Goal: Task Accomplishment & Management: Use online tool/utility

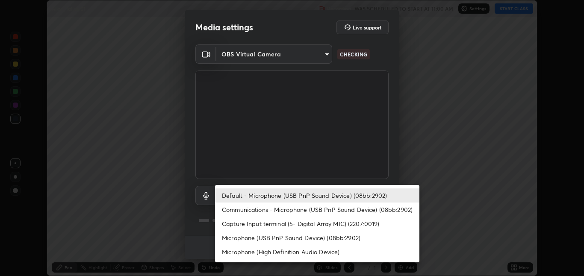
scroll to position [276, 584]
click at [259, 238] on li "Microphone (USB PnP Sound Device) (08bb:2902)" at bounding box center [317, 238] width 204 height 14
type input "2339c609d95ed19b3dc4888837d6b824810cbc5b279a29a58e03cdcd101c4c1f"
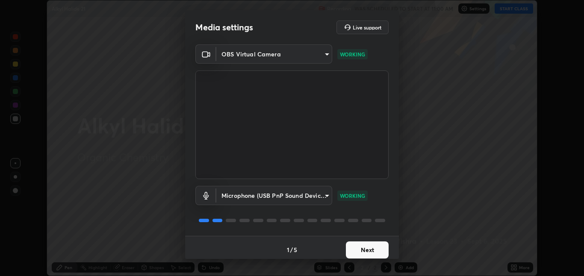
click at [379, 250] on button "Next" at bounding box center [367, 249] width 43 height 17
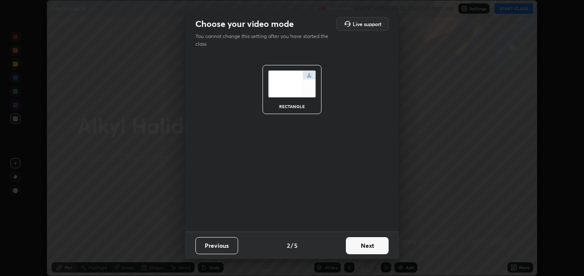
click at [379, 252] on button "Next" at bounding box center [367, 245] width 43 height 17
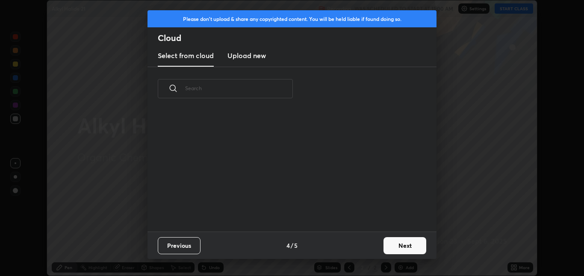
click at [407, 249] on button "Next" at bounding box center [404, 245] width 43 height 17
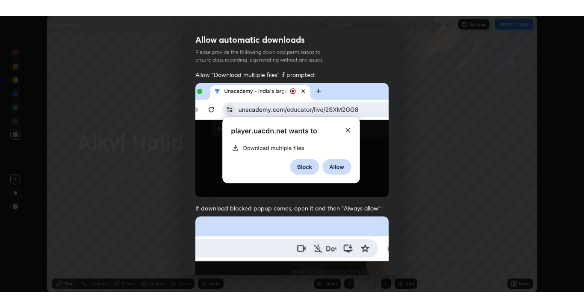
scroll to position [179, 0]
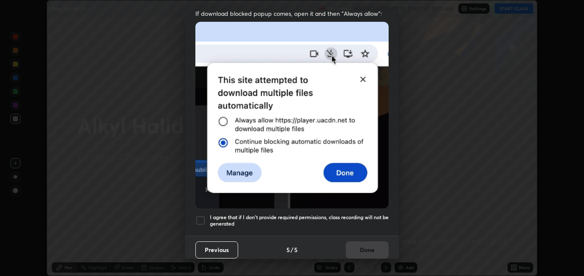
click at [365, 219] on h5 "I agree that if I don't provide required permissions, class recording will not …" at bounding box center [299, 220] width 179 height 13
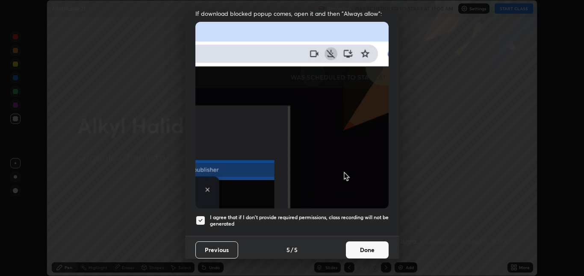
click at [375, 249] on button "Done" at bounding box center [367, 249] width 43 height 17
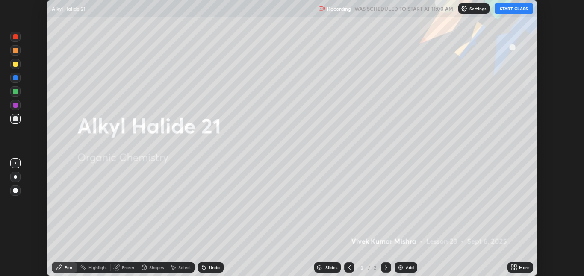
click at [509, 12] on button "START CLASS" at bounding box center [513, 8] width 38 height 10
click at [515, 269] on icon at bounding box center [515, 269] width 2 height 2
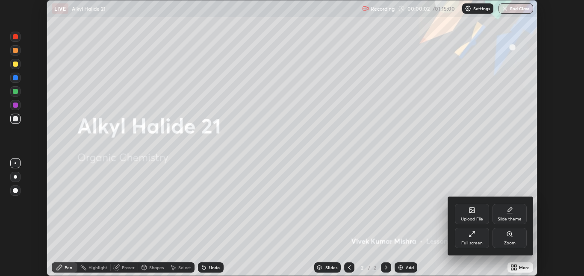
click at [473, 243] on div "Full screen" at bounding box center [471, 243] width 21 height 4
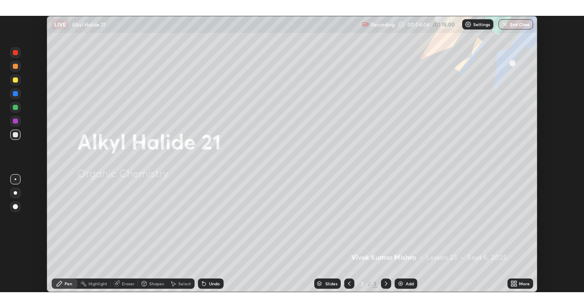
scroll to position [42458, 42150]
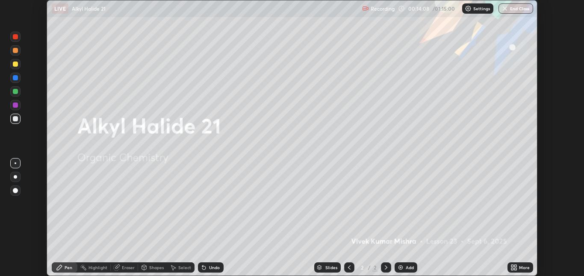
click at [517, 268] on div "More" at bounding box center [520, 267] width 26 height 10
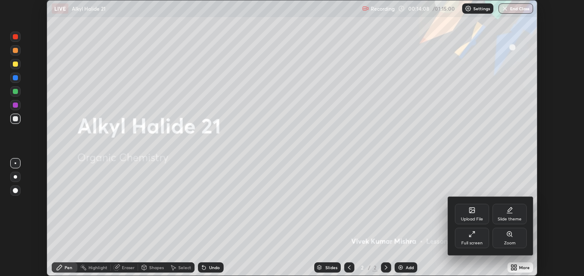
click at [468, 243] on div "Full screen" at bounding box center [471, 243] width 21 height 4
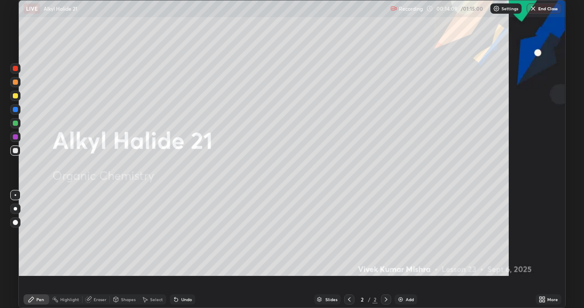
scroll to position [308, 584]
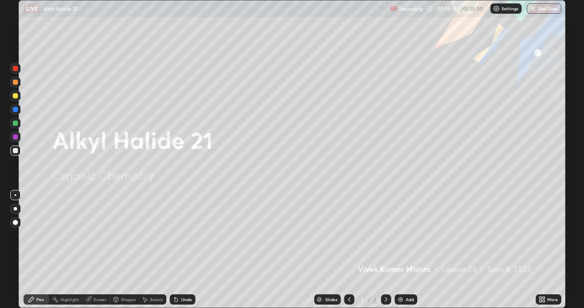
click at [407, 276] on div "Add" at bounding box center [410, 299] width 8 height 4
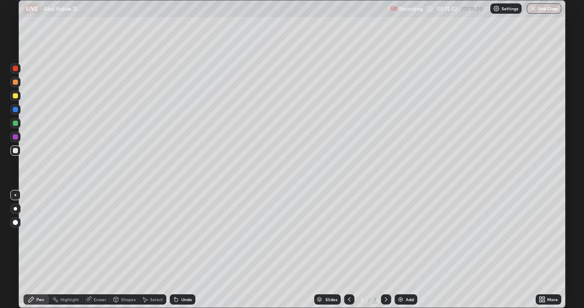
click at [14, 110] on div at bounding box center [15, 109] width 5 height 5
click at [403, 276] on div "Add" at bounding box center [405, 299] width 23 height 10
click at [14, 153] on div at bounding box center [15, 150] width 5 height 5
click at [150, 276] on div "Select" at bounding box center [156, 299] width 13 height 4
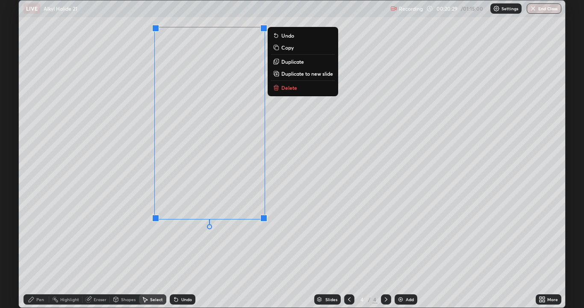
click at [271, 272] on div "0 ° Undo Copy Duplicate Duplicate to new slide Delete" at bounding box center [292, 153] width 546 height 307
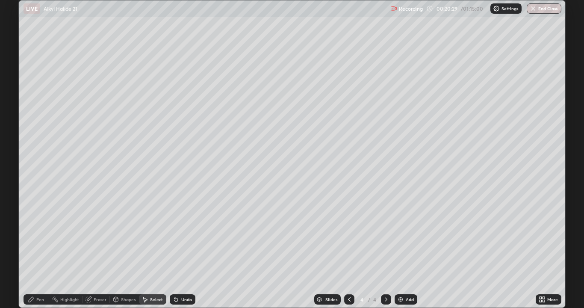
click at [34, 276] on div "Pen" at bounding box center [37, 299] width 26 height 10
click at [544, 276] on icon at bounding box center [543, 298] width 2 height 2
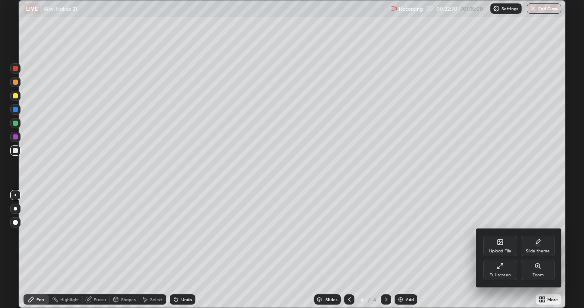
click at [535, 268] on icon at bounding box center [537, 265] width 7 height 7
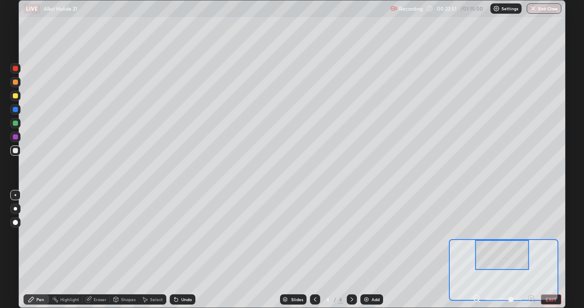
click at [183, 276] on div "Undo" at bounding box center [186, 299] width 11 height 4
click at [16, 95] on div at bounding box center [15, 95] width 5 height 5
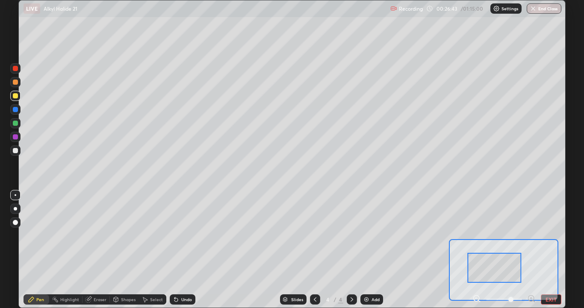
click at [16, 135] on div at bounding box center [15, 136] width 5 height 5
click at [13, 149] on div at bounding box center [15, 150] width 5 height 5
click at [185, 276] on div "Undo" at bounding box center [186, 299] width 11 height 4
click at [15, 124] on div at bounding box center [15, 123] width 5 height 5
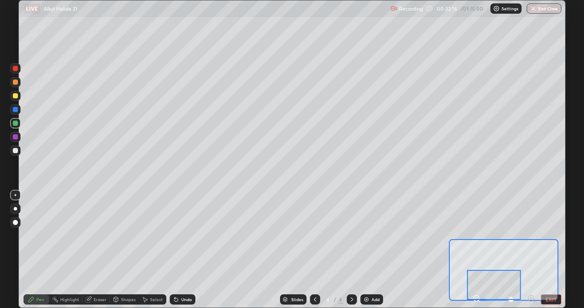
click at [531, 276] on icon at bounding box center [531, 298] width 2 height 0
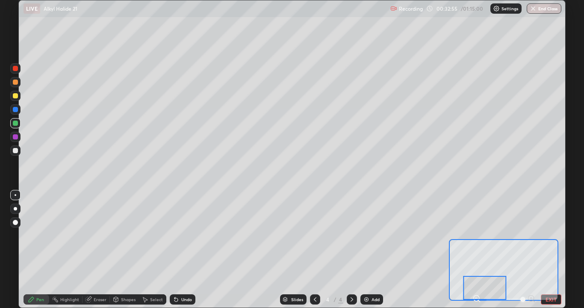
click at [15, 151] on div at bounding box center [15, 150] width 5 height 5
click at [375, 276] on div "Add" at bounding box center [375, 299] width 8 height 4
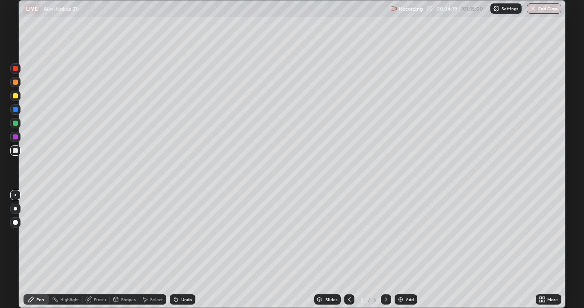
click at [348, 276] on icon at bounding box center [349, 299] width 7 height 7
click at [551, 276] on div "More" at bounding box center [552, 299] width 11 height 4
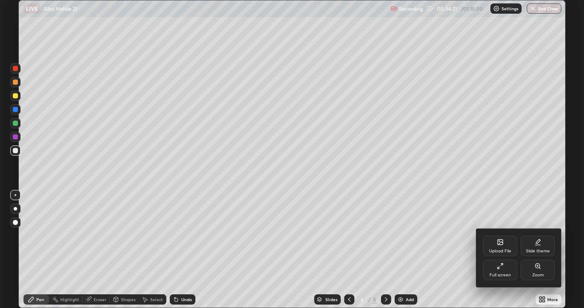
click at [547, 273] on div "Zoom" at bounding box center [537, 269] width 34 height 21
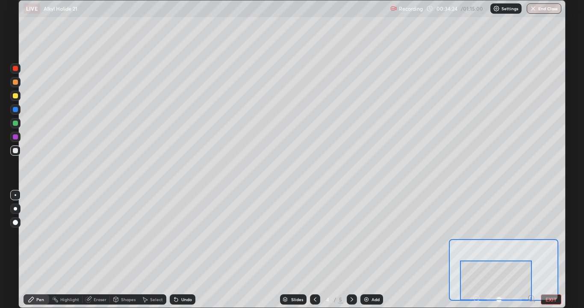
click at [533, 276] on icon at bounding box center [534, 301] width 2 height 2
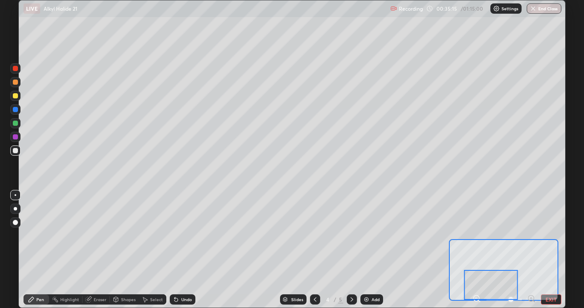
click at [555, 276] on button "EXIT" at bounding box center [551, 299] width 21 height 10
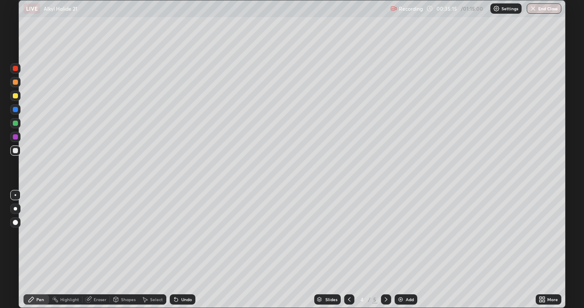
click at [404, 276] on div "Add" at bounding box center [405, 299] width 23 height 10
click at [15, 94] on div at bounding box center [15, 95] width 5 height 5
click at [15, 151] on div at bounding box center [15, 150] width 5 height 5
click at [15, 136] on div at bounding box center [15, 136] width 5 height 5
click at [243, 276] on div "Slides 5 / 6 Add" at bounding box center [365, 299] width 340 height 17
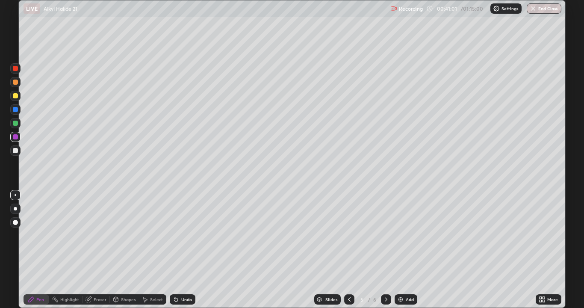
click at [235, 276] on div "Slides 5 / 6 Add" at bounding box center [365, 299] width 340 height 17
click at [182, 276] on div "Undo" at bounding box center [186, 299] width 11 height 4
click at [184, 276] on div "Undo" at bounding box center [183, 299] width 26 height 10
click at [410, 276] on div "Add" at bounding box center [410, 299] width 8 height 4
click at [348, 276] on icon at bounding box center [349, 299] width 7 height 7
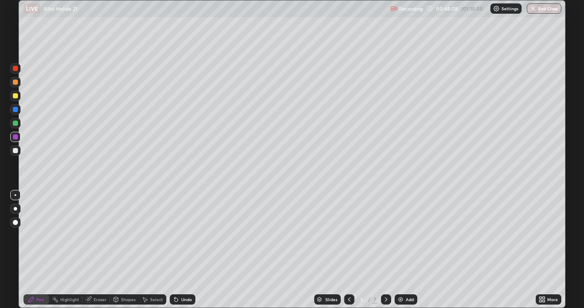
click at [384, 276] on icon at bounding box center [385, 299] width 7 height 7
click at [409, 276] on div "Add" at bounding box center [410, 299] width 8 height 4
click at [17, 125] on div at bounding box center [15, 123] width 5 height 5
click at [16, 152] on div at bounding box center [15, 150] width 5 height 5
click at [12, 97] on div at bounding box center [15, 96] width 10 height 10
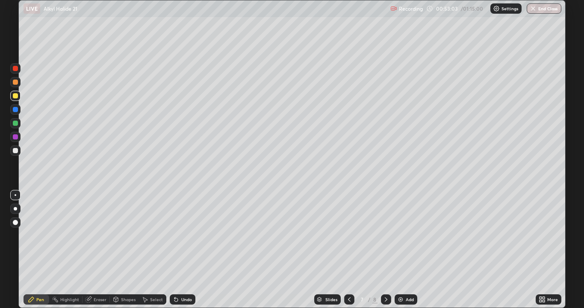
click at [178, 276] on icon at bounding box center [176, 299] width 7 height 7
click at [187, 276] on div "Undo" at bounding box center [186, 299] width 11 height 4
click at [184, 276] on div "Undo" at bounding box center [186, 299] width 11 height 4
click at [185, 276] on div "Undo" at bounding box center [186, 299] width 11 height 4
click at [16, 151] on div at bounding box center [15, 150] width 5 height 5
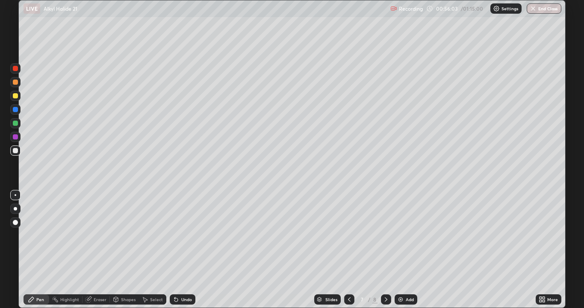
click at [154, 276] on div "Select" at bounding box center [156, 299] width 13 height 4
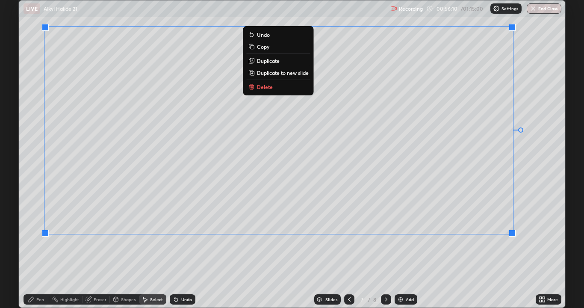
click at [461, 261] on div "0 ° Undo Copy Duplicate Duplicate to new slide Delete" at bounding box center [292, 153] width 546 height 307
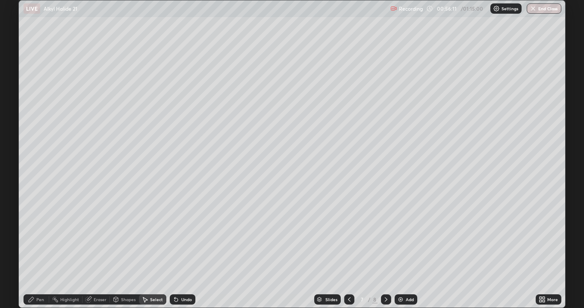
click at [36, 276] on div "Pen" at bounding box center [40, 299] width 8 height 4
click at [348, 276] on icon at bounding box center [349, 299] width 7 height 7
click at [385, 276] on icon at bounding box center [385, 299] width 7 height 7
click at [404, 276] on div "Add" at bounding box center [405, 299] width 23 height 10
click at [348, 276] on icon at bounding box center [349, 299] width 7 height 7
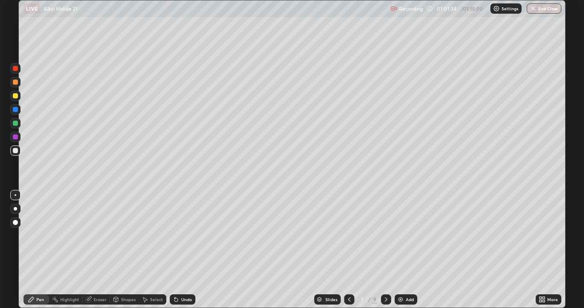
click at [385, 276] on icon at bounding box center [385, 299] width 7 height 7
click at [15, 133] on div at bounding box center [15, 137] width 10 height 10
click at [183, 276] on div "Undo" at bounding box center [186, 299] width 11 height 4
click at [185, 276] on div "Undo" at bounding box center [186, 299] width 11 height 4
click at [184, 276] on div "Undo" at bounding box center [186, 299] width 11 height 4
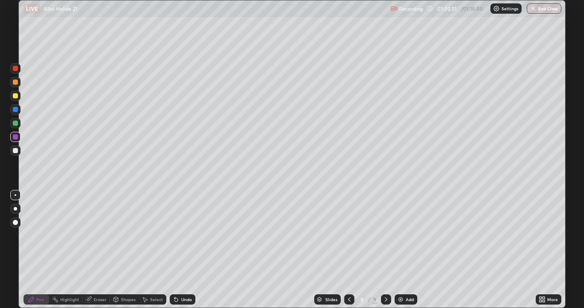
click at [182, 276] on div "Undo" at bounding box center [186, 299] width 11 height 4
click at [181, 276] on div "Undo" at bounding box center [183, 299] width 26 height 10
click at [179, 276] on div "Undo" at bounding box center [183, 299] width 26 height 10
click at [349, 276] on div at bounding box center [349, 299] width 10 height 10
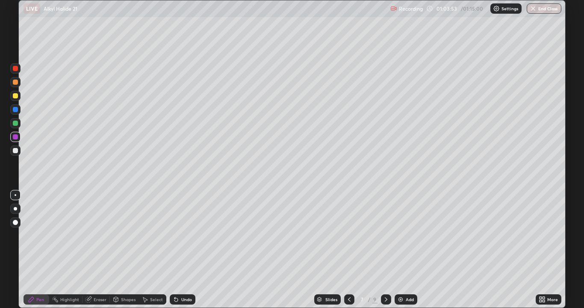
click at [15, 126] on div at bounding box center [15, 123] width 10 height 10
click at [182, 276] on div "Undo" at bounding box center [186, 299] width 11 height 4
click at [181, 276] on div "Undo" at bounding box center [186, 299] width 11 height 4
click at [180, 276] on div "Undo" at bounding box center [183, 299] width 26 height 10
click at [16, 151] on div at bounding box center [15, 150] width 5 height 5
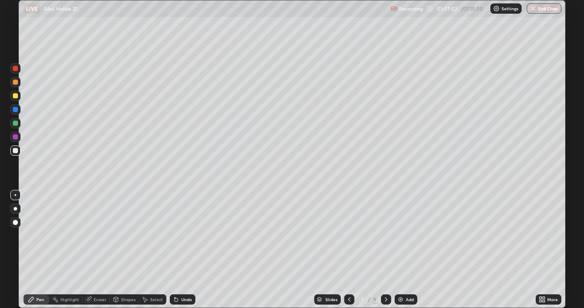
click at [96, 276] on div "Eraser" at bounding box center [100, 299] width 13 height 4
click at [42, 276] on div "Pen" at bounding box center [40, 299] width 8 height 4
click at [98, 276] on div "Eraser" at bounding box center [100, 299] width 13 height 4
click at [38, 276] on div "Pen" at bounding box center [40, 299] width 8 height 4
click at [152, 276] on div "Select" at bounding box center [156, 299] width 13 height 4
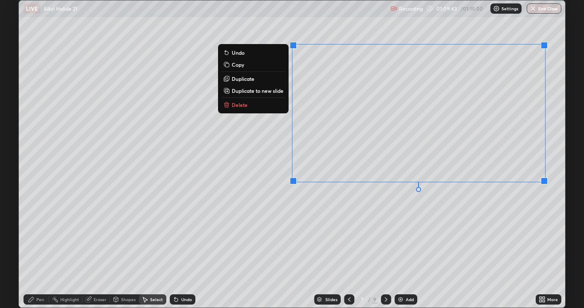
click at [446, 238] on div "0 ° Undo Copy Duplicate Duplicate to new slide Delete" at bounding box center [292, 153] width 546 height 307
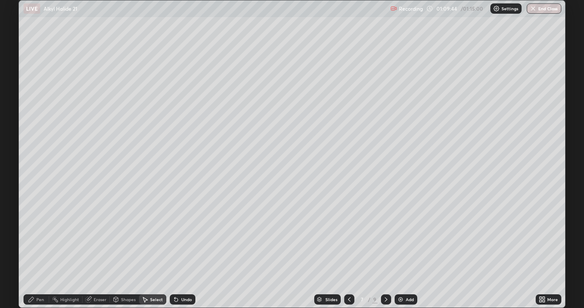
click at [45, 276] on div "Pen" at bounding box center [37, 299] width 26 height 10
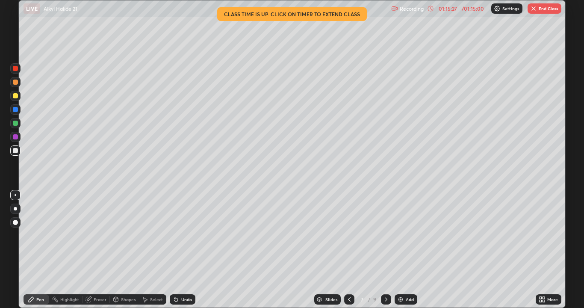
click at [543, 13] on button "End Class" at bounding box center [544, 8] width 34 height 10
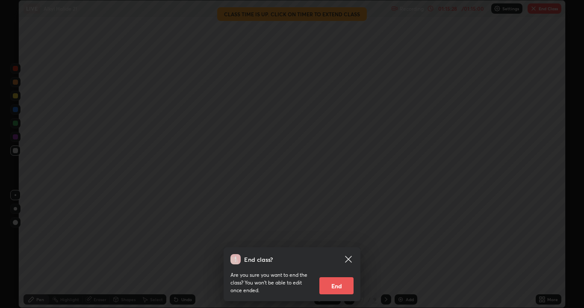
click at [344, 276] on button "End" at bounding box center [336, 285] width 34 height 17
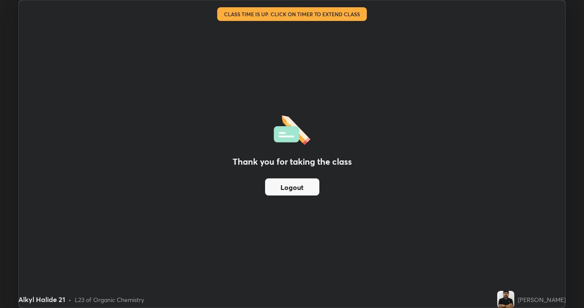
click at [285, 188] on button "Logout" at bounding box center [292, 186] width 54 height 17
click at [284, 190] on button "Logout" at bounding box center [292, 186] width 54 height 17
click at [279, 184] on button "Logout" at bounding box center [292, 186] width 54 height 17
click at [280, 187] on button "Logout" at bounding box center [292, 186] width 54 height 17
click at [282, 190] on button "Logout" at bounding box center [292, 186] width 54 height 17
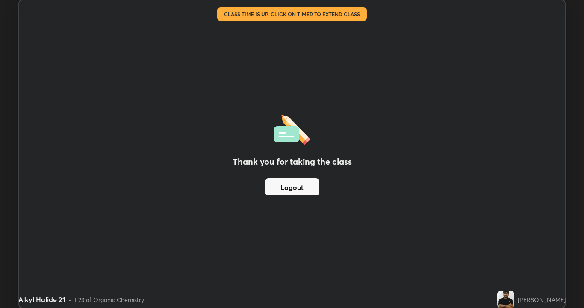
click at [285, 186] on button "Logout" at bounding box center [292, 186] width 54 height 17
